Goal: Communication & Community: Answer question/provide support

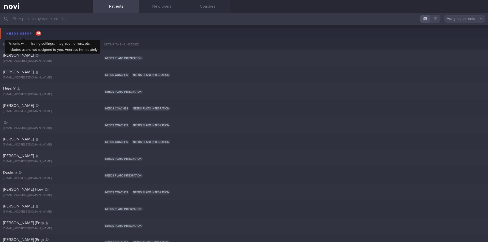
click at [19, 36] on div "Needs setup 91" at bounding box center [23, 33] width 37 height 7
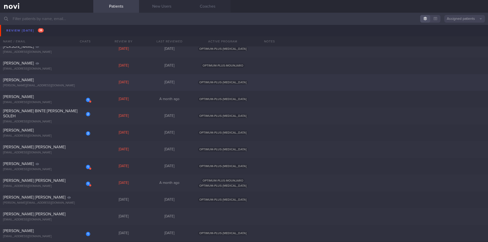
scroll to position [432, 0]
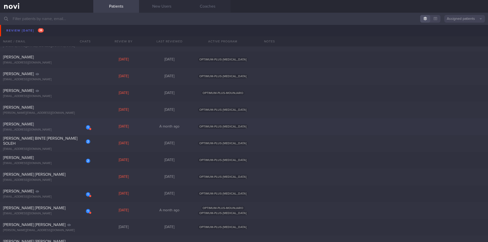
click at [39, 124] on div "[PERSON_NAME]" at bounding box center [46, 124] width 86 height 5
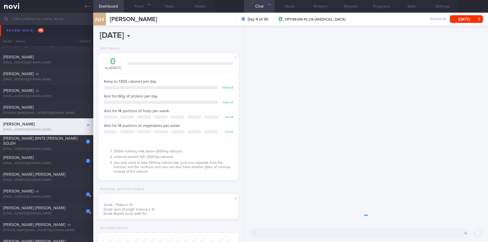
scroll to position [65, 130]
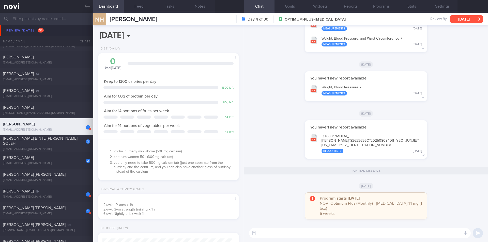
click at [459, 20] on button "[DATE]" at bounding box center [466, 19] width 33 height 8
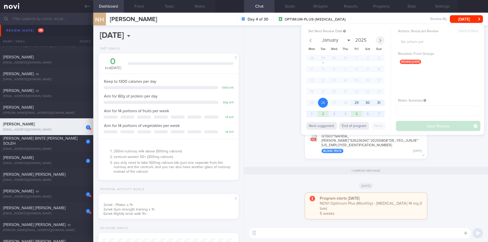
click at [381, 42] on span at bounding box center [380, 40] width 9 height 9
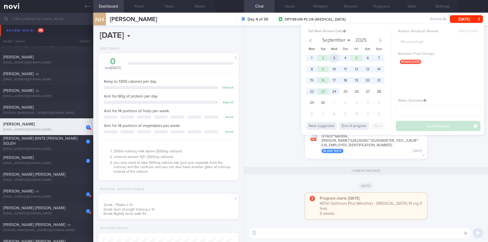
click at [336, 59] on span "3" at bounding box center [334, 58] width 10 height 10
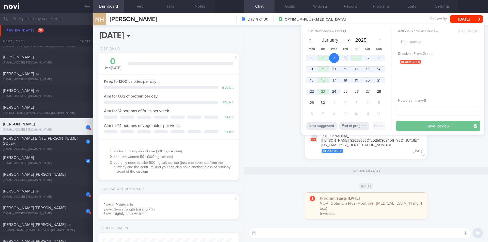
click at [403, 125] on button "Save Review" at bounding box center [438, 126] width 84 height 10
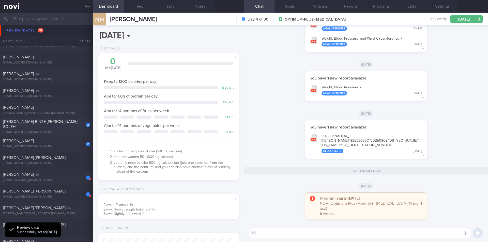
click at [61, 131] on div "[EMAIL_ADDRESS][DOMAIN_NAME]" at bounding box center [46, 133] width 87 height 4
select select "7"
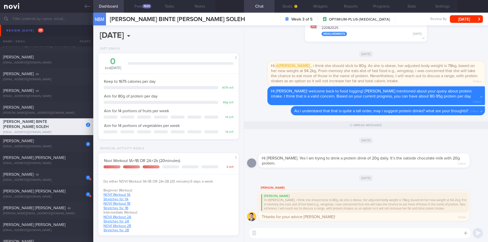
scroll to position [56, 113]
click at [293, 234] on textarea at bounding box center [360, 233] width 222 height 10
click at [254, 232] on button "button" at bounding box center [254, 233] width 9 height 9
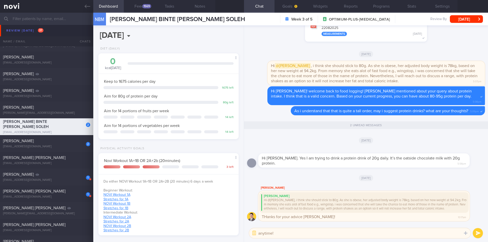
type textarea "anytime!"
click at [478, 233] on button "submit" at bounding box center [478, 233] width 10 height 10
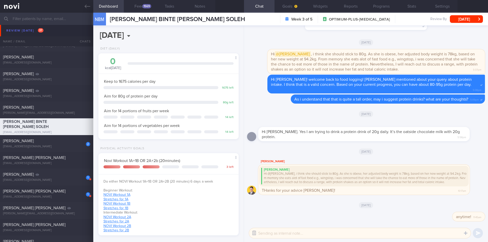
click at [255, 234] on button "button" at bounding box center [254, 233] width 9 height 9
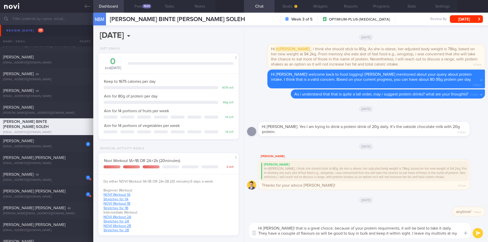
scroll to position [0, 0]
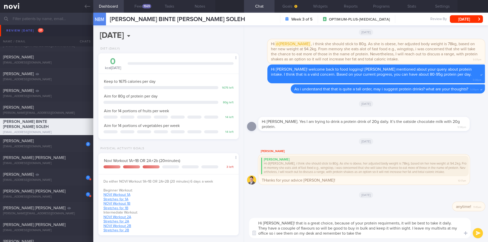
type textarea "Hi [PERSON_NAME]! that is a great choice, because of your protein requirments, …"
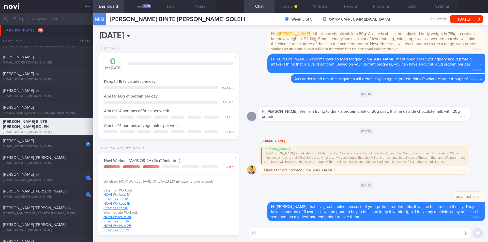
scroll to position [56, 113]
type textarea "what time do you usually drink the protein drink?"
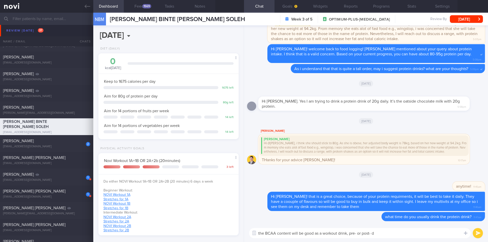
type textarea "the BCAA content will be good as a workout drink, pre- or post-"
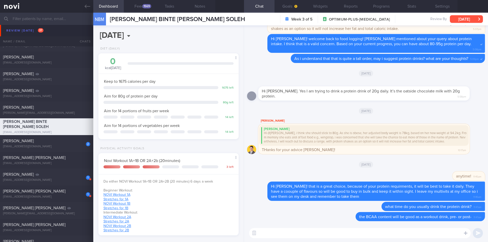
click at [469, 20] on button "[DATE]" at bounding box center [466, 19] width 33 height 8
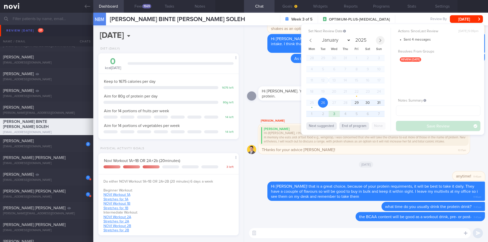
click at [381, 40] on icon at bounding box center [380, 40] width 2 height 3
click at [315, 57] on span "1" at bounding box center [312, 58] width 10 height 10
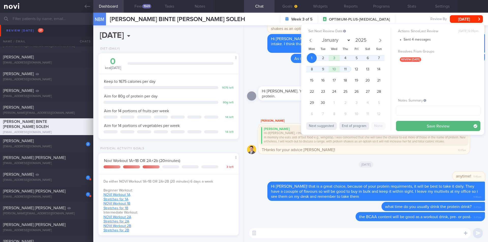
click at [427, 125] on button "Save Review" at bounding box center [438, 126] width 84 height 10
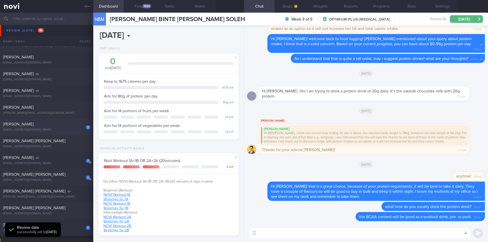
click at [60, 125] on div "[PERSON_NAME]" at bounding box center [46, 124] width 86 height 5
select select "7"
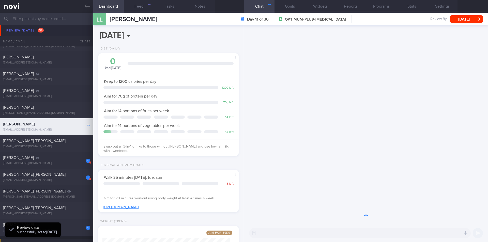
scroll to position [64, 128]
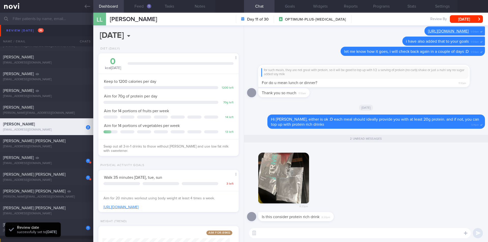
click at [317, 234] on textarea at bounding box center [360, 233] width 222 height 10
click at [289, 181] on button "button" at bounding box center [283, 178] width 51 height 51
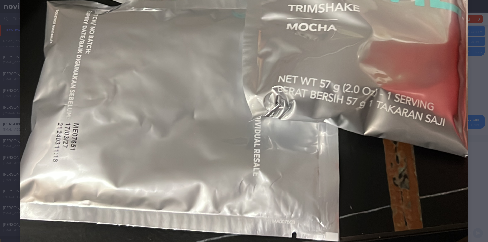
scroll to position [356, 0]
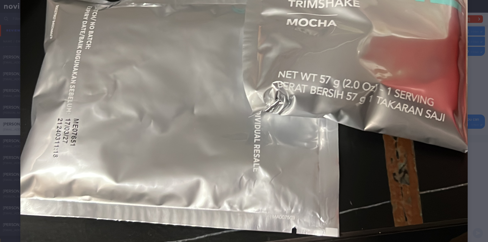
click at [471, 156] on div at bounding box center [244, 62] width 488 height 836
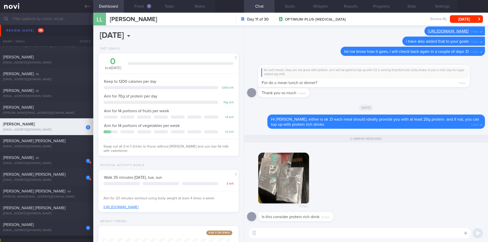
click at [293, 231] on textarea at bounding box center [360, 233] width 222 height 10
type textarea "Hi [PERSON_NAME], yes this is meal replacement drink from nuskin i believe?"
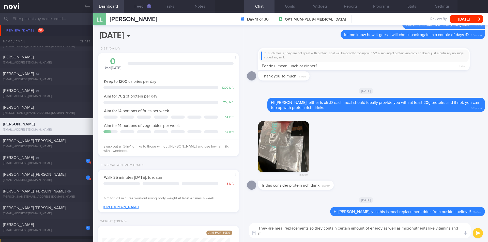
scroll to position [0, 0]
click at [143, 10] on button "Feed 1" at bounding box center [139, 6] width 30 height 13
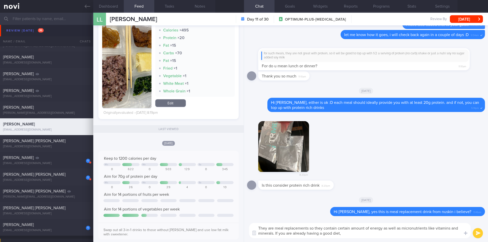
scroll to position [254, 0]
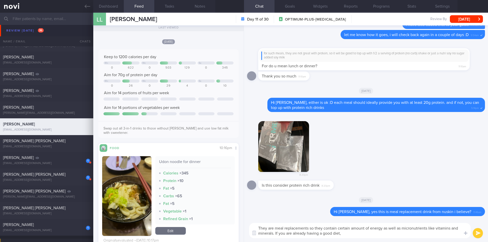
click at [364, 235] on textarea "They are meal replacements so they contain certain amount of energy as well as …" at bounding box center [360, 230] width 222 height 15
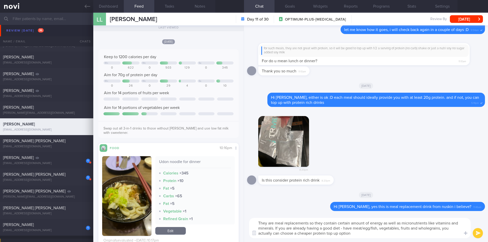
type textarea "They are meal replacements so they contain certain amount of energy as well as …"
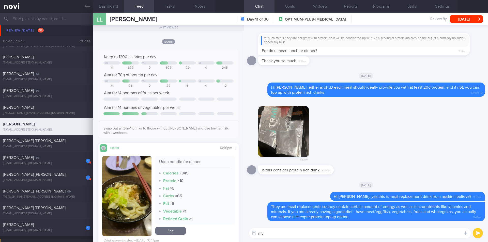
type textarea "m"
type textarea "my other client drinks oatside milk protein - that is quite a good option and w…"
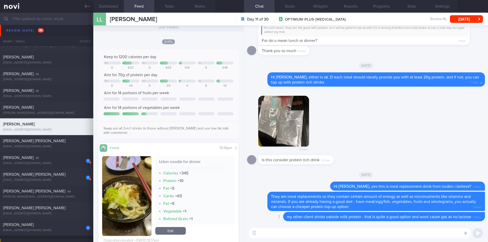
paste textarea "[URL][DOMAIN_NAME]"
type textarea "[URL][DOMAIN_NAME]"
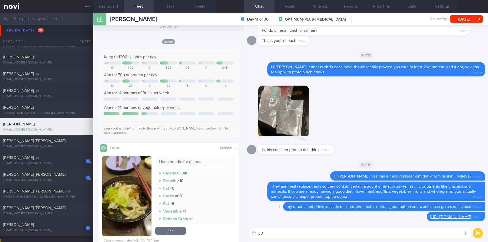
type textarea "3"
click at [290, 4] on button "Goals" at bounding box center [289, 6] width 30 height 13
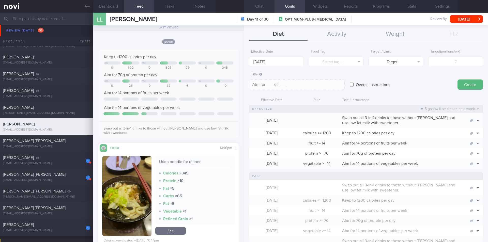
click at [261, 7] on button "Chat" at bounding box center [259, 6] width 30 height 13
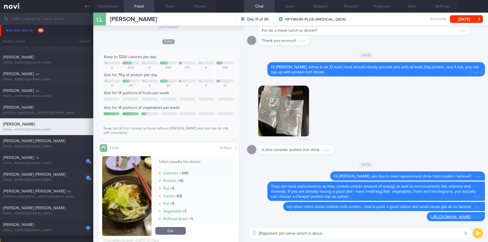
click at [348, 231] on textarea "20gprotein per serve which is about" at bounding box center [360, 233] width 222 height 10
type textarea "20gprotein per serve which is about slightly about 1/3 of your requirements dai…"
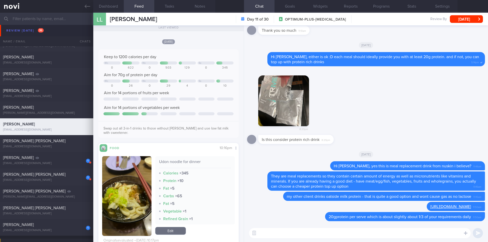
click at [471, 14] on div "LL [PERSON_NAME] [PERSON_NAME] [EMAIL_ADDRESS][DOMAIN_NAME] Day 11 of 30 OPTIMU…" at bounding box center [290, 19] width 395 height 13
click at [470, 18] on button "[DATE]" at bounding box center [466, 19] width 33 height 8
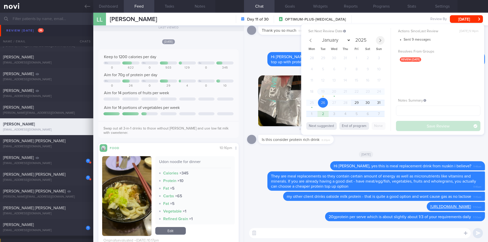
click at [380, 39] on icon at bounding box center [380, 41] width 4 height 4
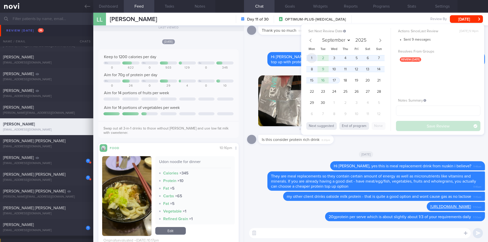
click at [316, 57] on span "1" at bounding box center [312, 58] width 10 height 10
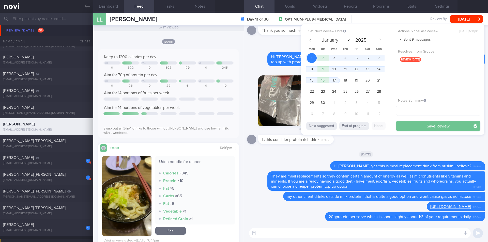
click at [433, 127] on button "Save Review" at bounding box center [438, 126] width 84 height 10
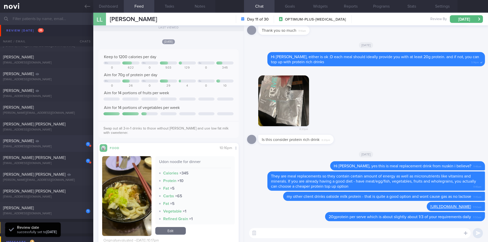
click at [55, 142] on div "[PERSON_NAME]" at bounding box center [46, 140] width 86 height 5
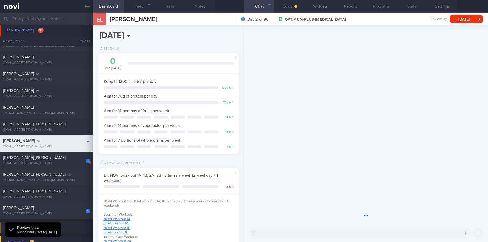
scroll to position [64, 128]
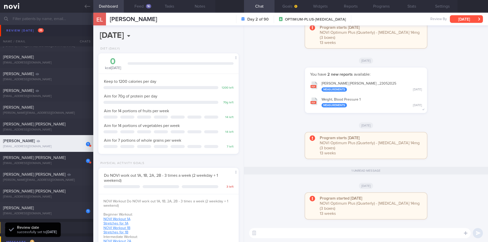
click at [461, 20] on button "[DATE]" at bounding box center [466, 19] width 33 height 8
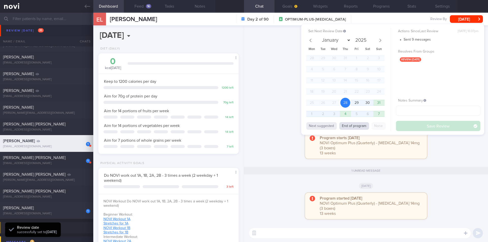
click at [345, 123] on button "End of program" at bounding box center [354, 126] width 30 height 8
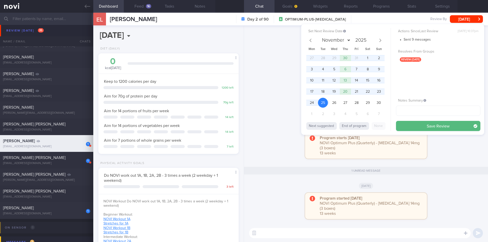
drag, startPoint x: 439, startPoint y: 126, endPoint x: 365, endPoint y: 130, distance: 73.6
click at [439, 126] on button "Save Review" at bounding box center [438, 126] width 84 height 10
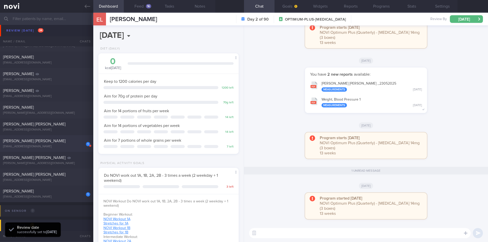
click at [47, 142] on span "[PERSON_NAME] [PERSON_NAME]" at bounding box center [34, 141] width 63 height 4
select select "7"
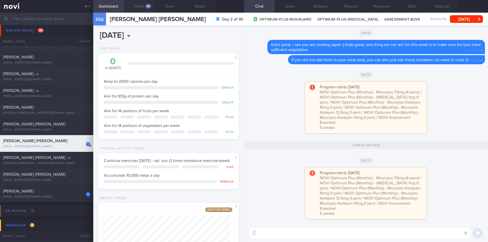
click at [140, 6] on button "Feed 36" at bounding box center [139, 6] width 30 height 13
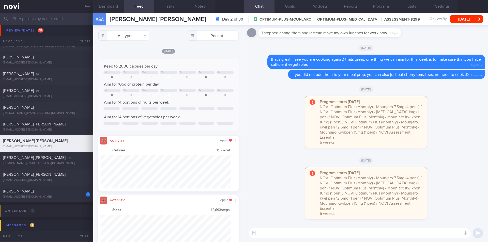
click at [283, 231] on textarea at bounding box center [360, 233] width 222 height 10
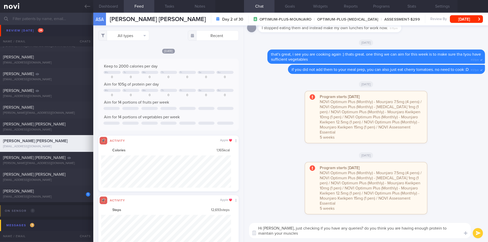
type textarea "Hi [PERSON_NAME], just checking if you have any queries? do you think you are h…"
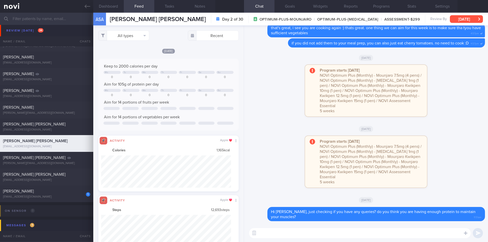
click at [470, 17] on button "[DATE]" at bounding box center [466, 19] width 33 height 8
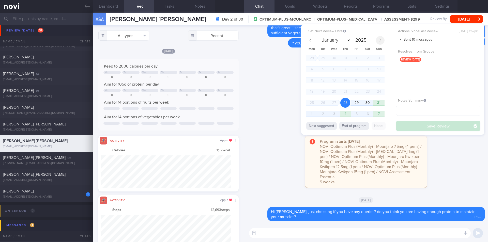
click at [380, 41] on icon at bounding box center [380, 41] width 4 height 4
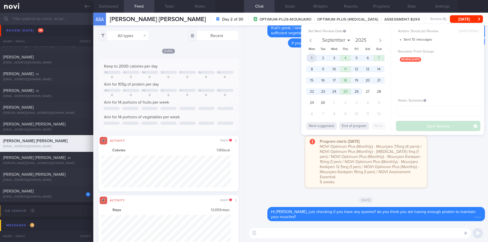
click at [311, 58] on span "1" at bounding box center [312, 58] width 10 height 10
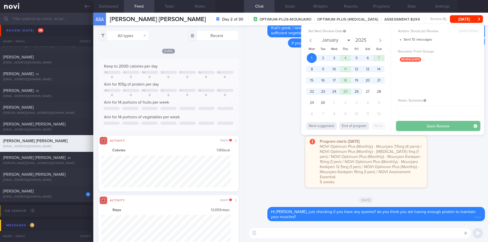
click at [410, 124] on button "Save Review" at bounding box center [438, 126] width 84 height 10
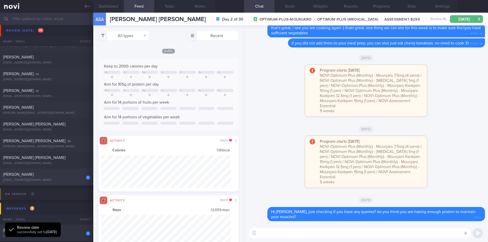
click at [50, 178] on div "[EMAIL_ADDRESS][DOMAIN_NAME]" at bounding box center [46, 180] width 87 height 4
select select "7"
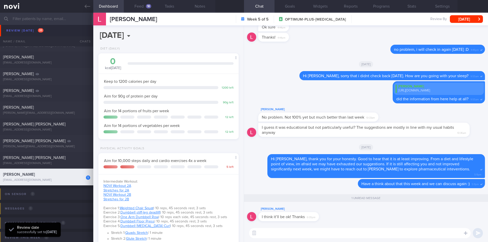
click at [331, 234] on textarea at bounding box center [360, 233] width 222 height 10
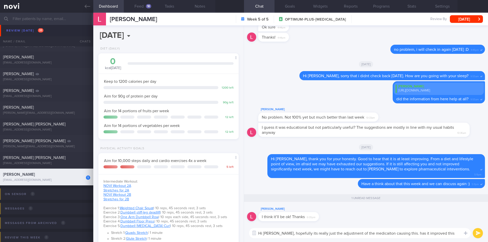
type textarea "Hi [PERSON_NAME], hopefully its really just the adjustment of the medicaiton ca…"
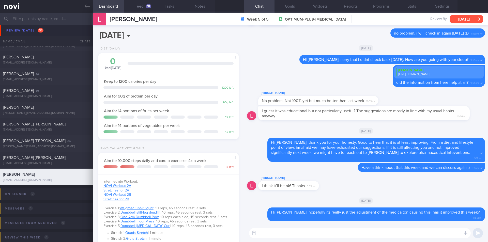
click at [469, 16] on button "[DATE]" at bounding box center [466, 19] width 33 height 8
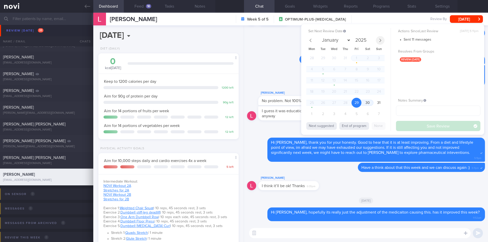
click at [381, 42] on icon at bounding box center [380, 41] width 4 height 4
select select "8"
click at [314, 59] on span "1" at bounding box center [312, 58] width 10 height 10
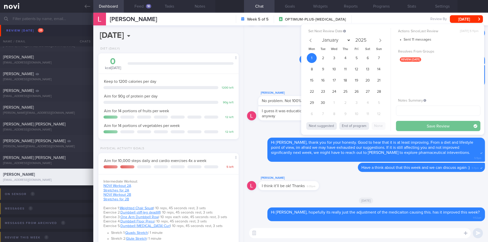
click at [405, 122] on button "Save Review" at bounding box center [438, 126] width 84 height 10
